Goal: Transaction & Acquisition: Download file/media

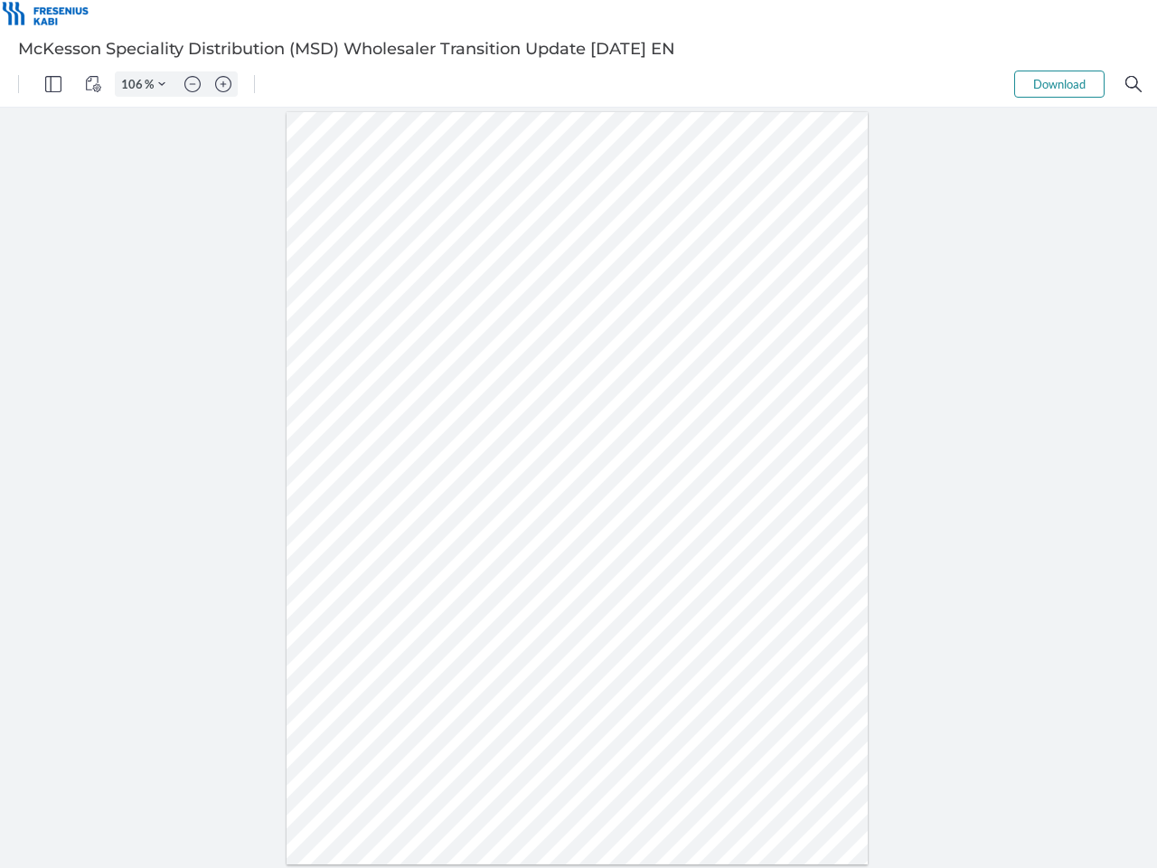
click at [53, 84] on img "Panel" at bounding box center [53, 84] width 16 height 16
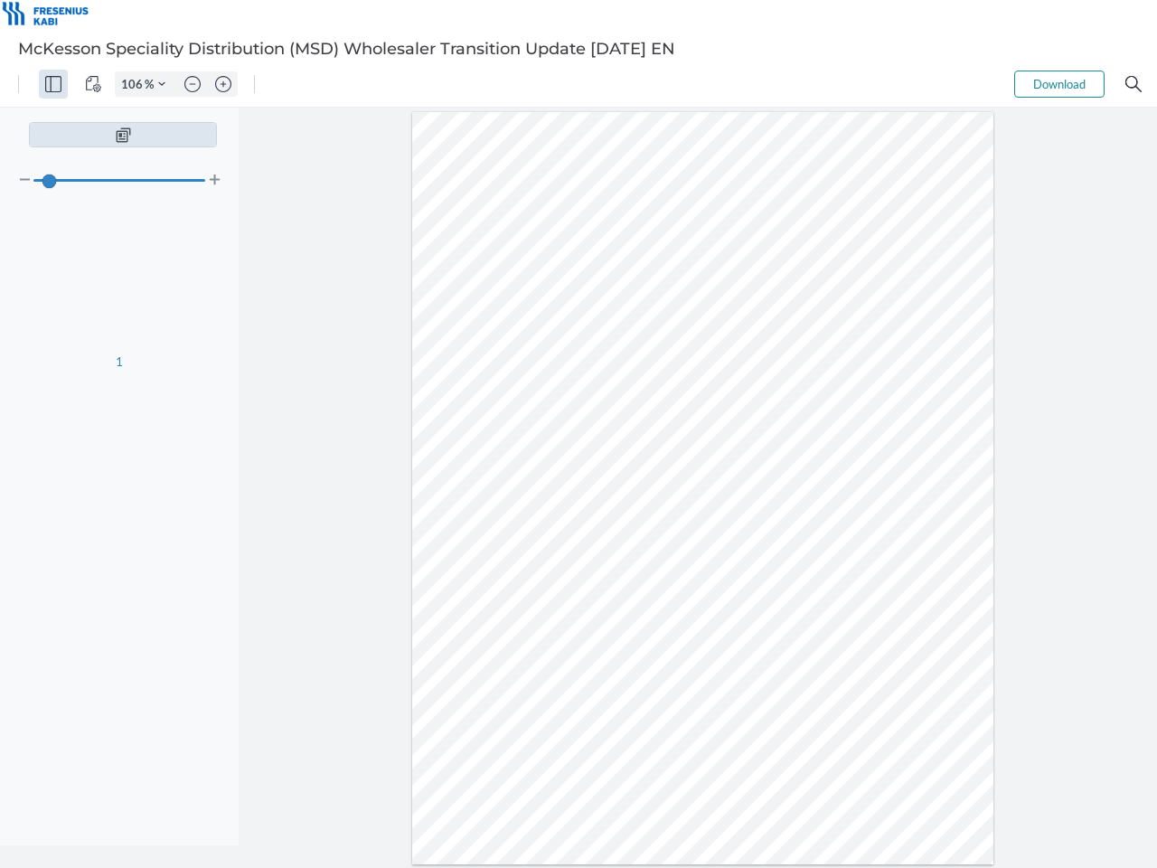
click at [93, 84] on img "View Controls" at bounding box center [93, 84] width 16 height 16
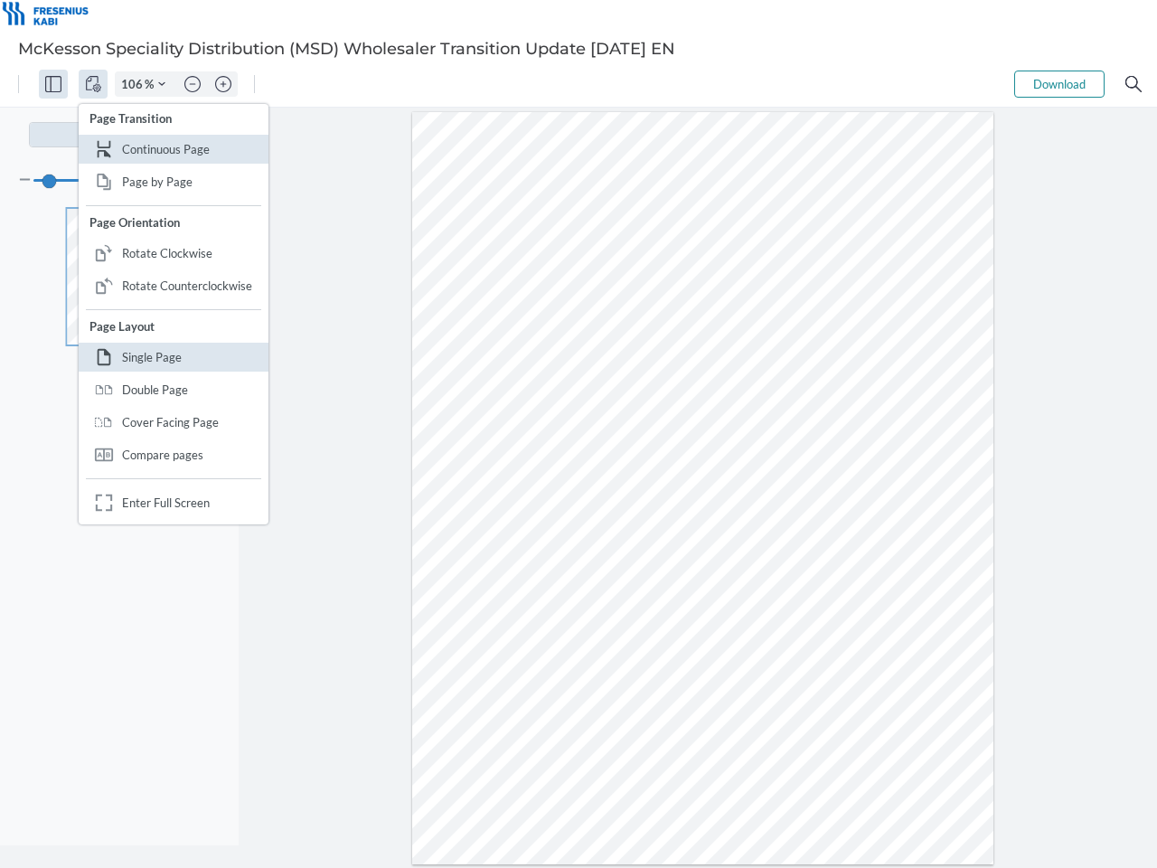
click at [135, 84] on input "106" at bounding box center [130, 84] width 29 height 16
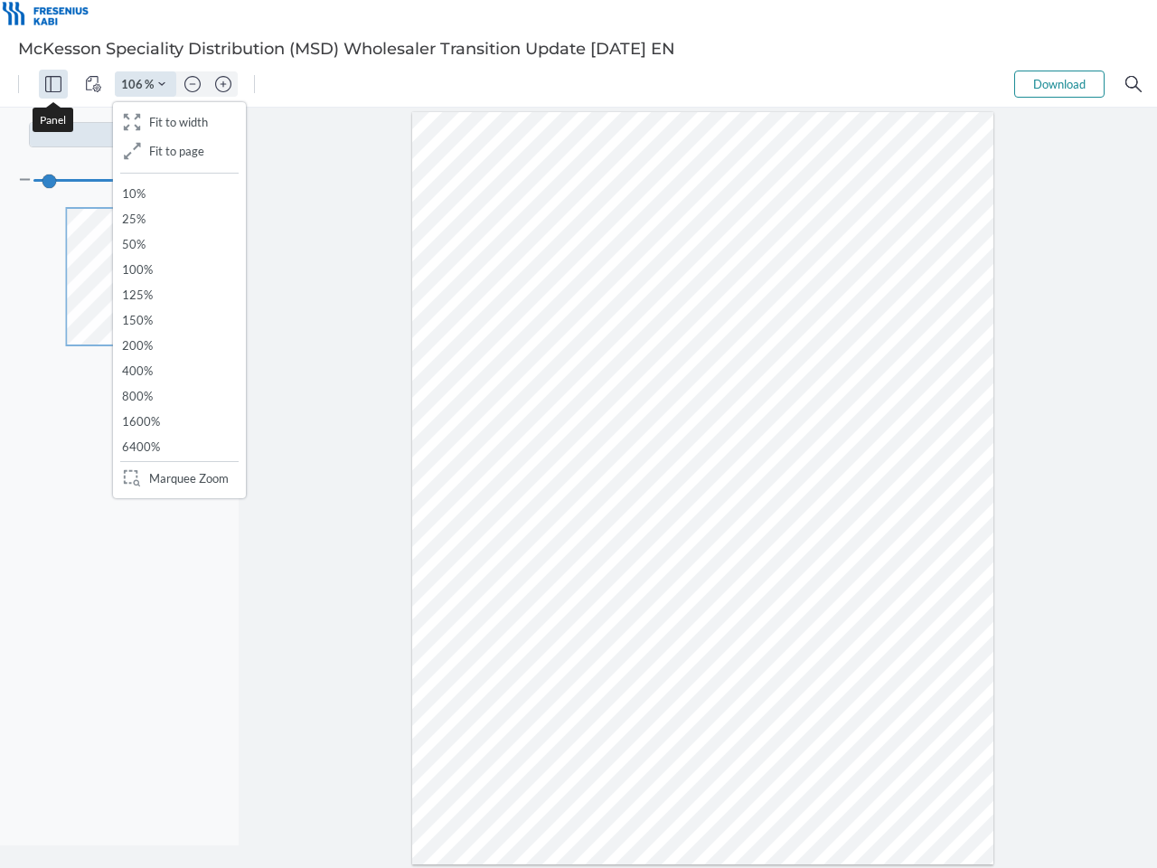
click at [162, 84] on img "Zoom Controls" at bounding box center [161, 83] width 7 height 7
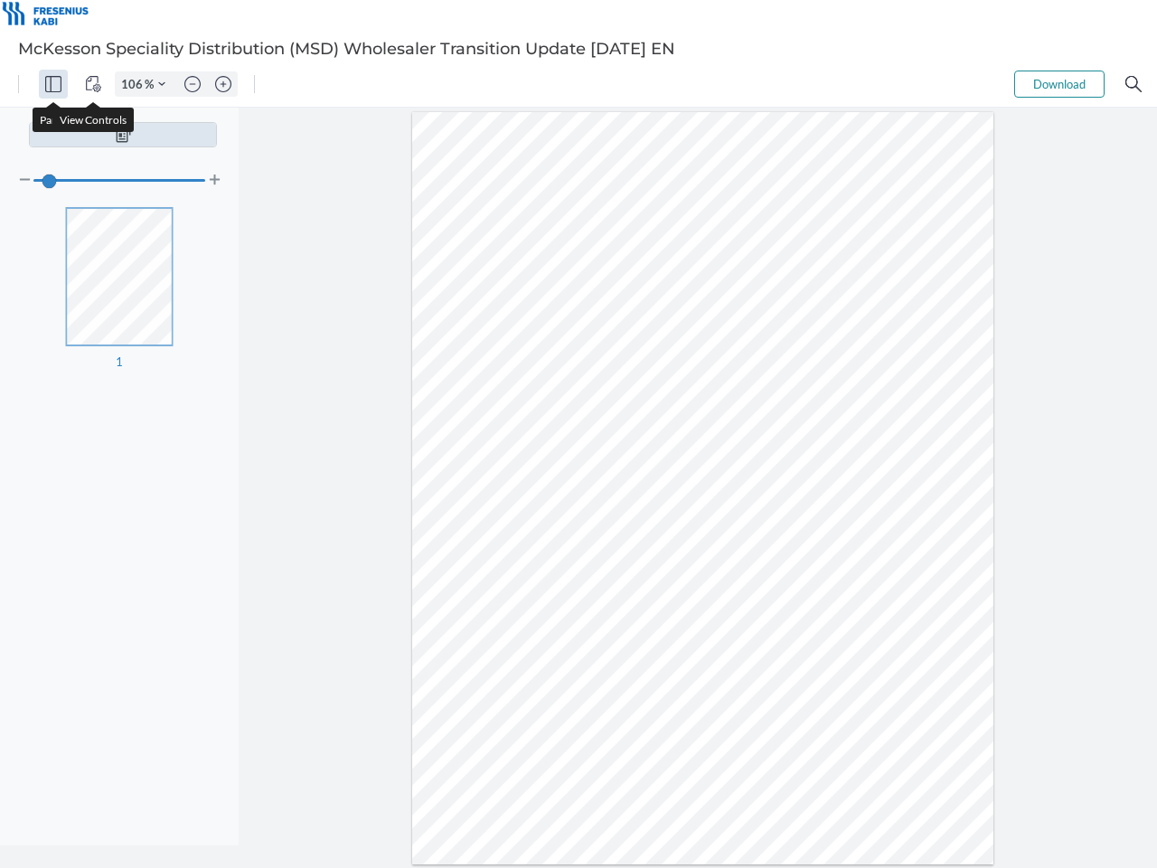
click at [193, 84] on img "Zoom out" at bounding box center [192, 84] width 16 height 16
click at [223, 84] on img "Zoom in" at bounding box center [223, 84] width 16 height 16
type input "106"
click at [1059, 84] on button "Download" at bounding box center [1059, 84] width 90 height 27
click at [1133, 84] on img "Search" at bounding box center [1133, 84] width 16 height 16
